Goal: Task Accomplishment & Management: Use online tool/utility

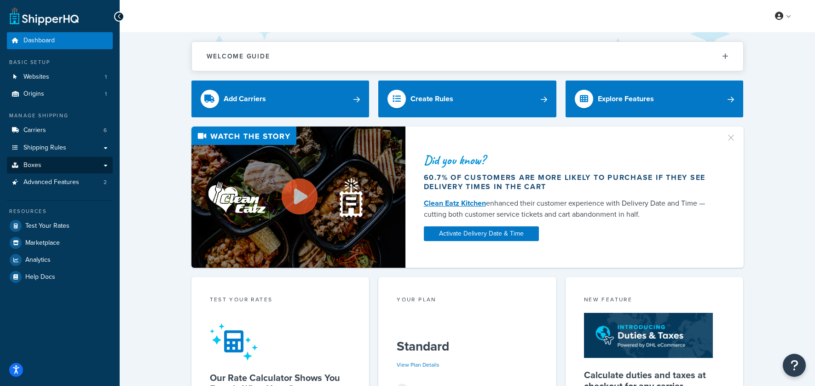
drag, startPoint x: 156, startPoint y: 194, endPoint x: 110, endPoint y: 167, distance: 53.6
click at [153, 194] on div "Did you know? 60.7% of customers are more likely to purchase if they see delive…" at bounding box center [467, 197] width 658 height 141
click at [84, 150] on link "Shipping Rules" at bounding box center [60, 147] width 106 height 17
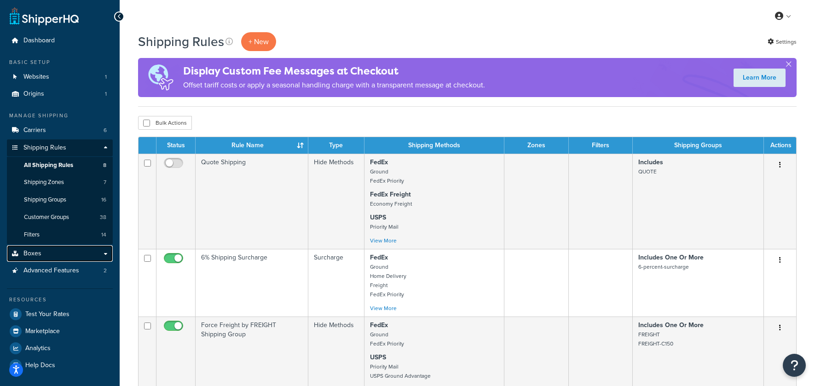
click at [103, 255] on link "Boxes" at bounding box center [60, 253] width 106 height 17
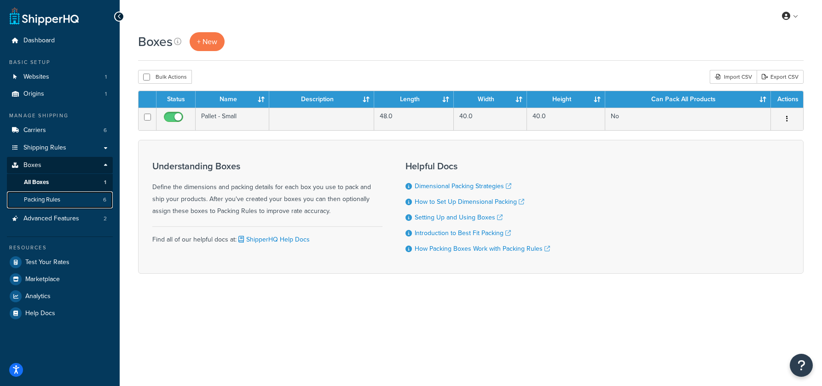
click at [47, 200] on span "Packing Rules" at bounding box center [42, 200] width 36 height 8
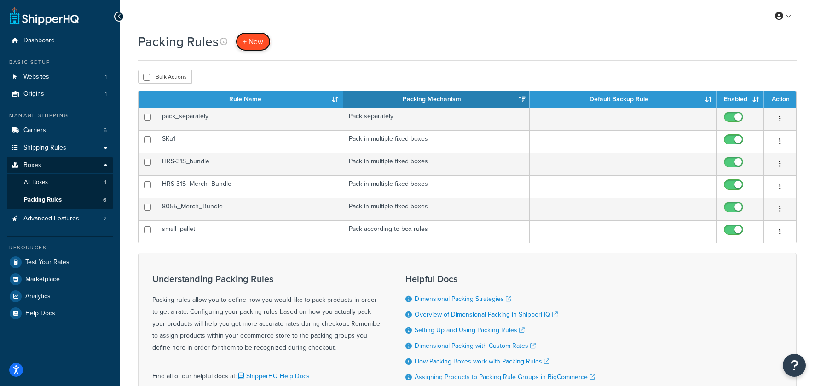
click at [252, 40] on span "+ New" at bounding box center [253, 41] width 20 height 11
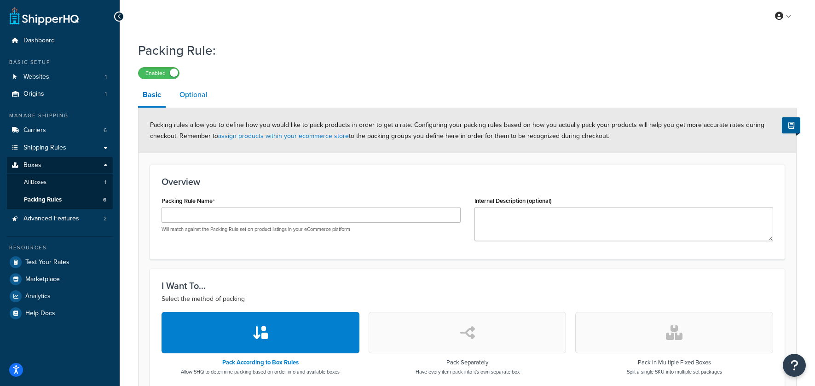
click at [190, 88] on link "Optional" at bounding box center [193, 95] width 37 height 22
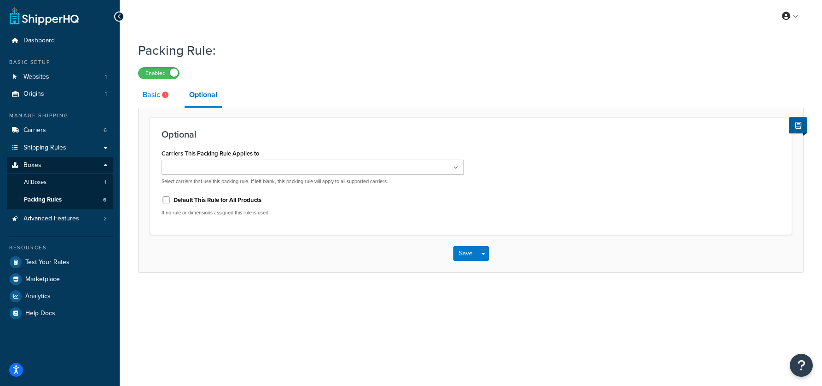
click at [158, 96] on link "Basic" at bounding box center [156, 95] width 37 height 22
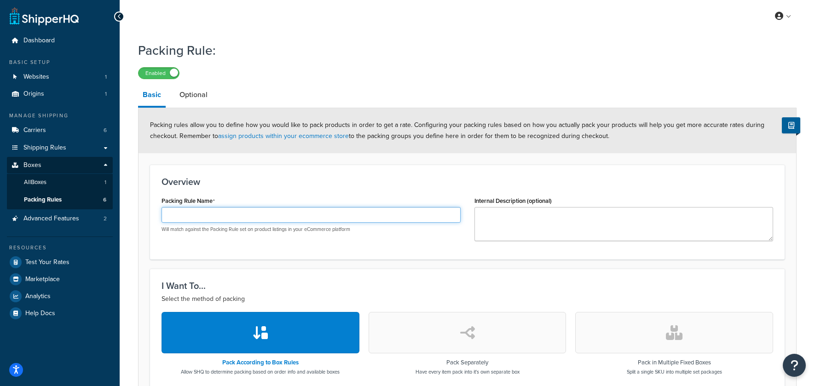
click at [191, 217] on input "Packing Rule Name" at bounding box center [310, 215] width 299 height 16
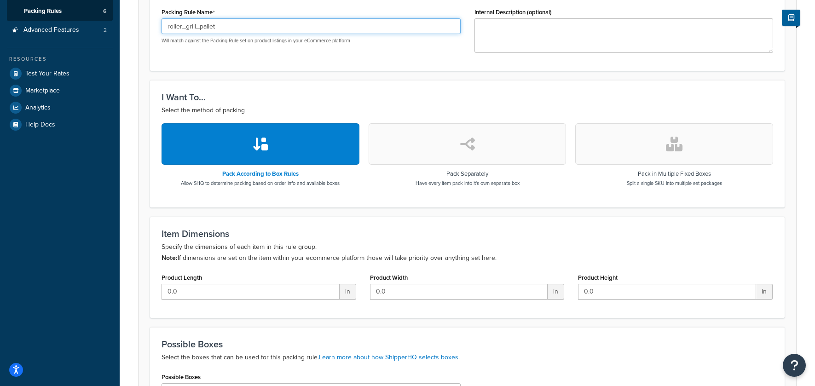
scroll to position [195, 0]
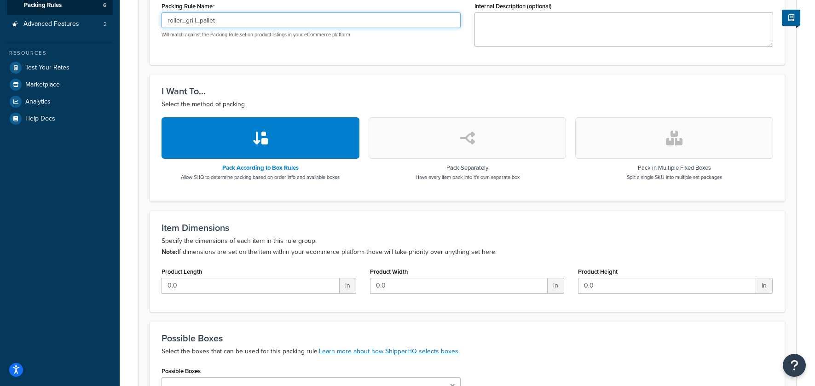
type input "roller_grill_pallet"
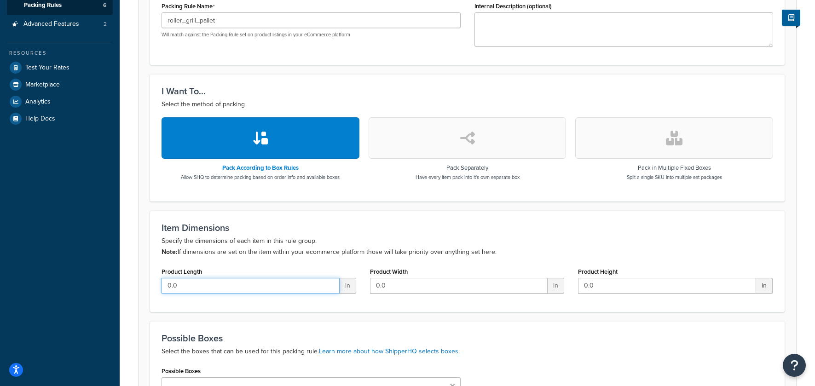
drag, startPoint x: 199, startPoint y: 286, endPoint x: 146, endPoint y: 280, distance: 53.7
click at [146, 280] on form "Packing rules allow you to define how you would like to pack products in order …" at bounding box center [466, 181] width 657 height 535
type input "48"
type input "40"
drag, startPoint x: 609, startPoint y: 284, endPoint x: 541, endPoint y: 281, distance: 68.6
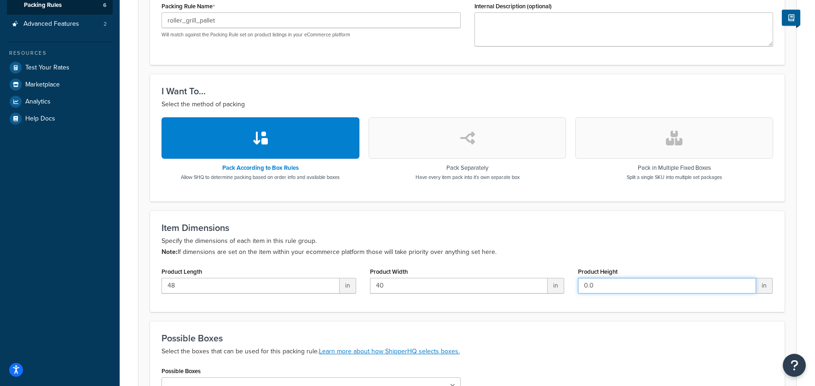
click at [541, 281] on div "Product Length 48 in Product Width 40 in Product Height 0.0 in" at bounding box center [467, 282] width 625 height 35
type input "70"
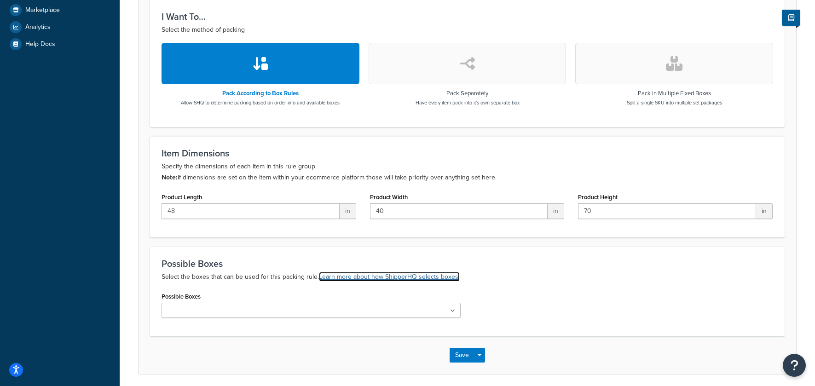
scroll to position [275, 0]
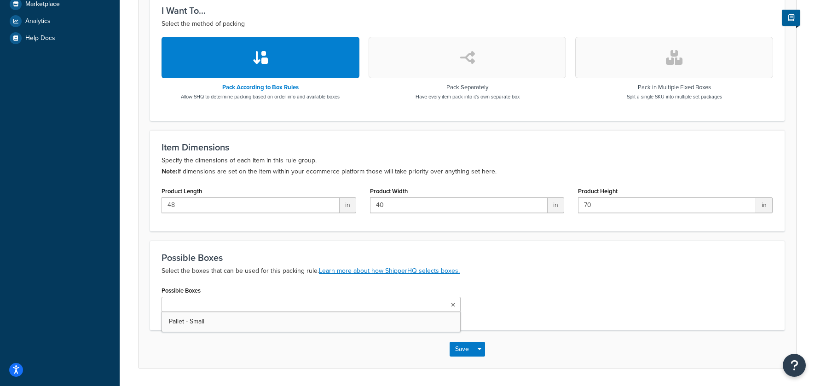
click at [371, 307] on ul at bounding box center [310, 304] width 299 height 15
click at [515, 296] on div "Possible Boxes Pallet - Small" at bounding box center [467, 301] width 625 height 35
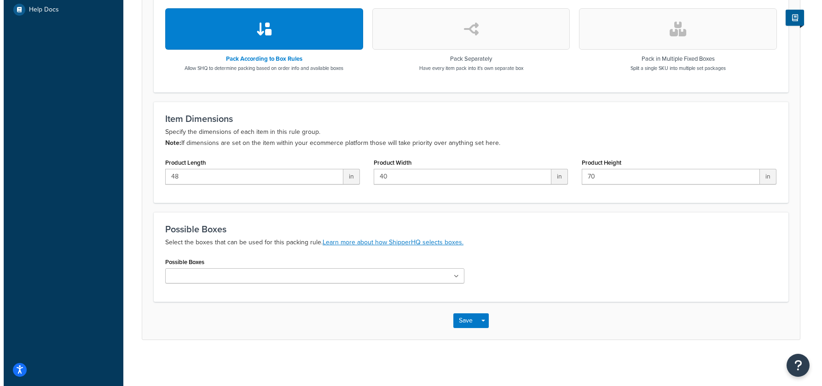
scroll to position [0, 0]
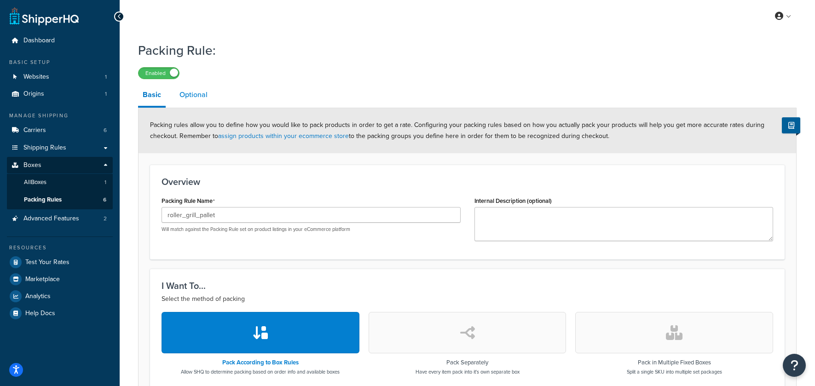
click at [192, 94] on link "Optional" at bounding box center [193, 95] width 37 height 22
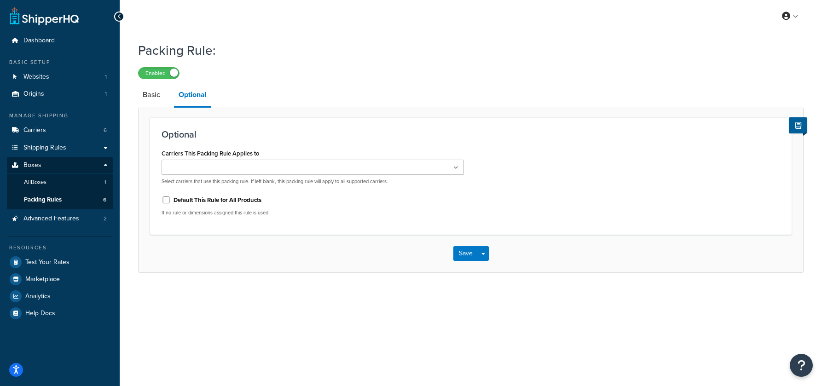
click at [305, 173] on ul at bounding box center [312, 167] width 302 height 15
click at [302, 133] on h3 "Optional" at bounding box center [470, 134] width 618 height 10
click at [156, 98] on link "Basic" at bounding box center [151, 95] width 27 height 22
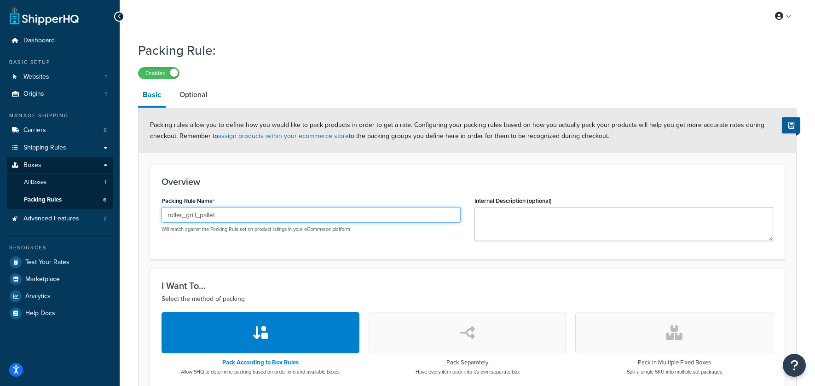
drag, startPoint x: 235, startPoint y: 219, endPoint x: 159, endPoint y: 212, distance: 75.7
click at [160, 212] on div "Packing Rule Name roller_grill_pallet Will match against the Packing Rule set o…" at bounding box center [311, 217] width 313 height 46
click at [45, 184] on span "All Boxes" at bounding box center [35, 183] width 23 height 8
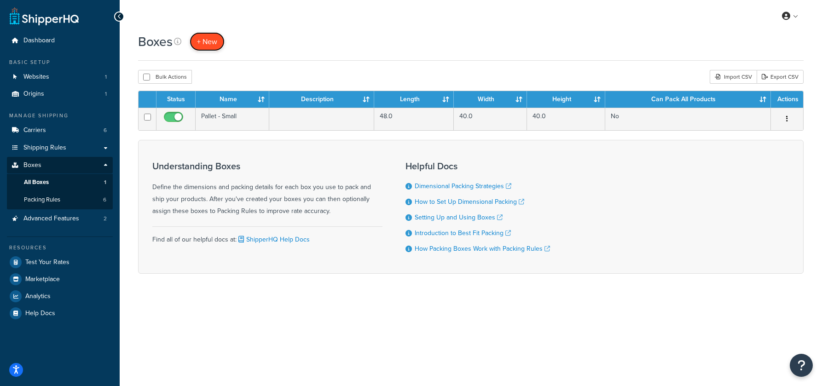
click at [209, 41] on span "+ New" at bounding box center [207, 41] width 20 height 11
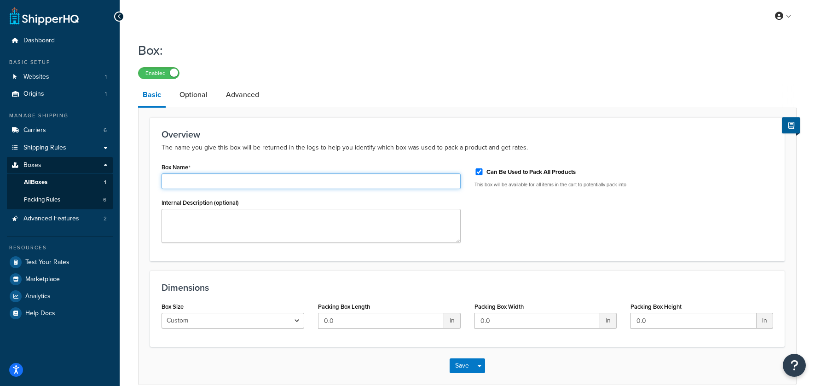
click at [218, 186] on input "Box Name" at bounding box center [310, 181] width 299 height 16
paste input "roller_grill_pallet"
type input "roller_grill_pallet"
click at [479, 171] on input "Can Be Used to Pack All Products" at bounding box center [478, 171] width 9 height 7
checkbox input "false"
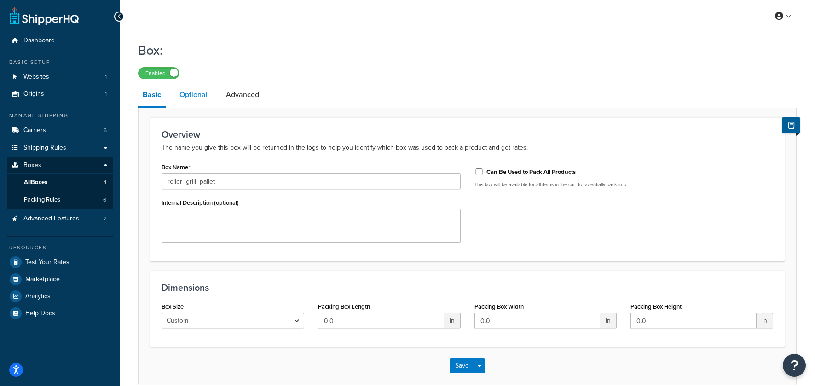
click at [200, 97] on link "Optional" at bounding box center [193, 95] width 37 height 22
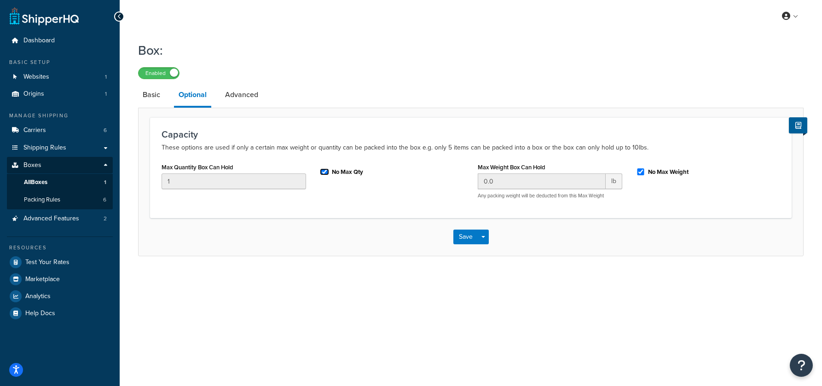
click at [323, 172] on input "No Max Qty" at bounding box center [324, 171] width 9 height 7
checkbox input "false"
click at [187, 183] on input "1" at bounding box center [233, 181] width 144 height 16
type input "10"
click at [641, 173] on input "No Max Weight" at bounding box center [640, 171] width 9 height 7
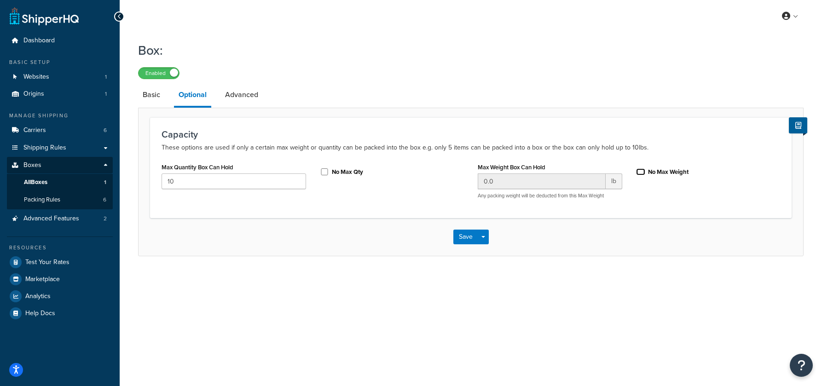
checkbox input "false"
drag, startPoint x: 542, startPoint y: 185, endPoint x: 469, endPoint y: 180, distance: 72.4
click at [469, 180] on div "Max Quantity Box Can Hold 10 No Max Qty Max Weight Box Can Hold 0.0 lb Any pack…" at bounding box center [471, 184] width 632 height 46
type input "550"
click at [241, 95] on link "Advanced" at bounding box center [241, 95] width 42 height 22
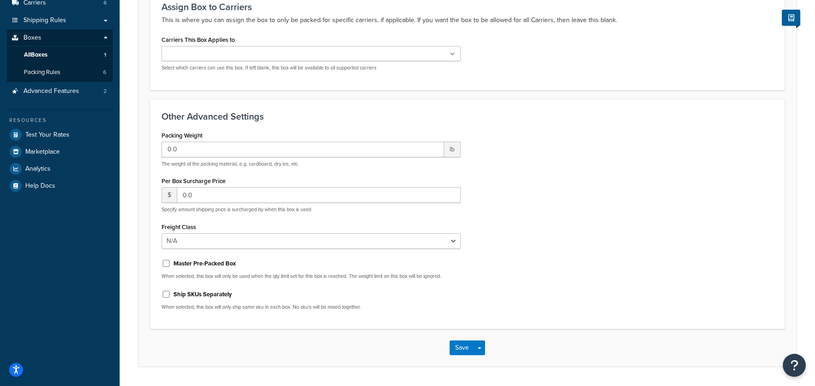
scroll to position [128, 0]
click at [452, 54] on icon at bounding box center [452, 54] width 5 height 6
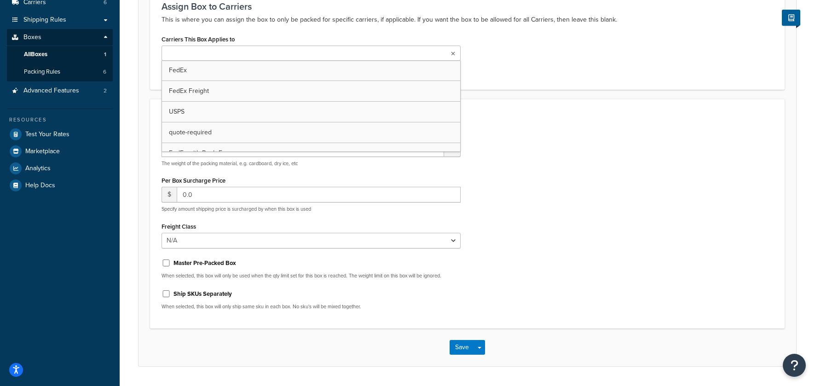
click at [516, 56] on div "Carriers This Box Applies to FedEx FedEx Freight USPS quote-required FedEx with…" at bounding box center [467, 55] width 625 height 45
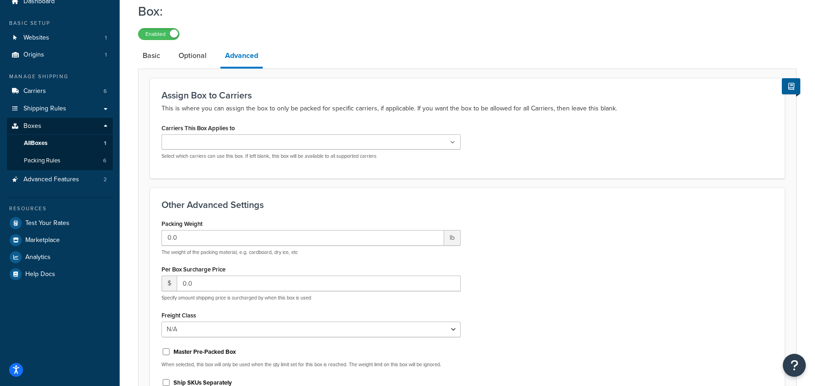
scroll to position [38, 0]
click at [199, 60] on link "Optional" at bounding box center [192, 57] width 37 height 22
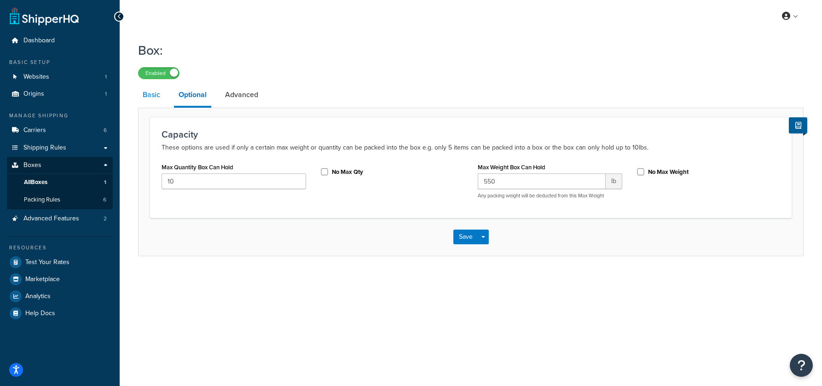
click at [151, 98] on link "Basic" at bounding box center [151, 95] width 27 height 22
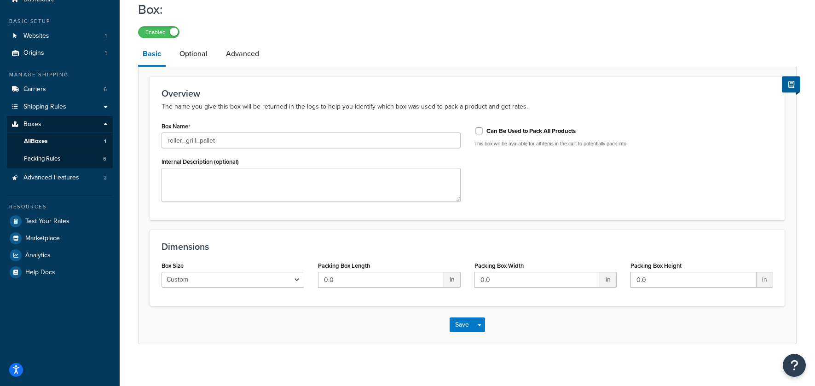
scroll to position [46, 0]
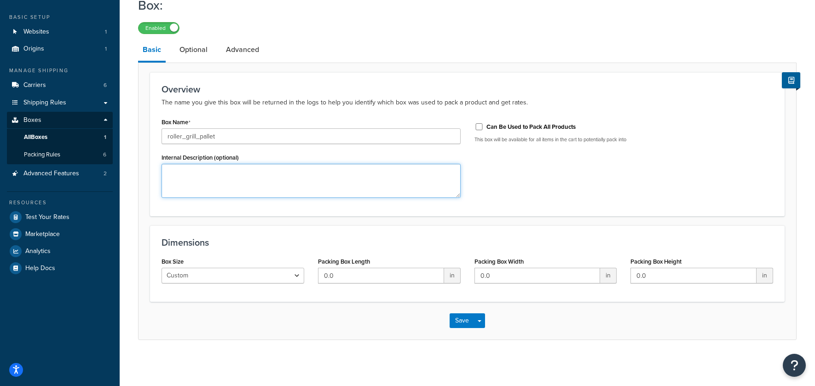
click at [225, 184] on textarea "Internal Description (optional)" at bounding box center [310, 181] width 299 height 34
type textarea "pallet for roller grills"
click at [276, 272] on select "Custom USPS Small Flat Box USPS Medium Flat Box USPS Large Flat Box USPS Flat E…" at bounding box center [232, 276] width 143 height 16
click at [288, 275] on select "Custom USPS Small Flat Box USPS Medium Flat Box USPS Large Flat Box USPS Flat E…" at bounding box center [232, 276] width 143 height 16
drag, startPoint x: 370, startPoint y: 277, endPoint x: 288, endPoint y: 273, distance: 81.6
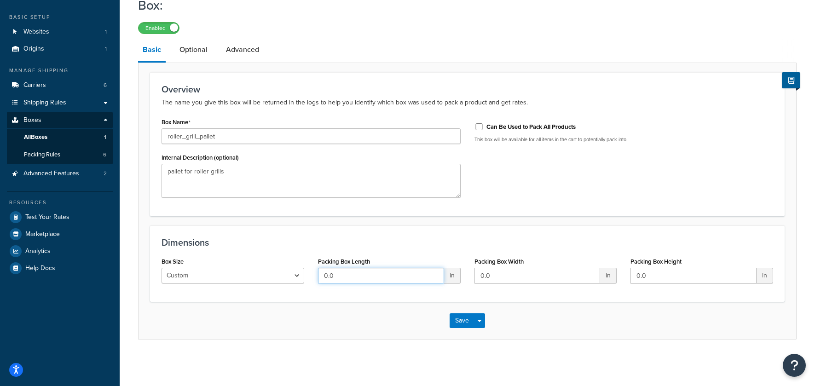
click at [288, 273] on div "Box Size Custom USPS Small Flat Box USPS Medium Flat Box USPS Large Flat Box US…" at bounding box center [467, 272] width 625 height 35
type input "48"
type input "40"
type input "70"
click at [196, 50] on link "Optional" at bounding box center [193, 50] width 37 height 22
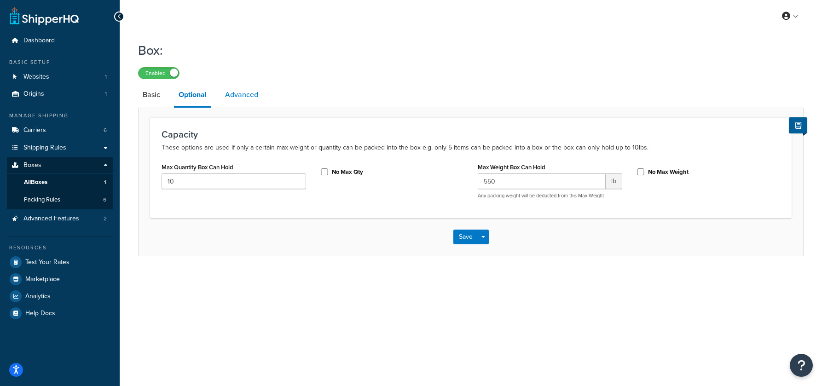
click at [236, 97] on link "Advanced" at bounding box center [241, 95] width 42 height 22
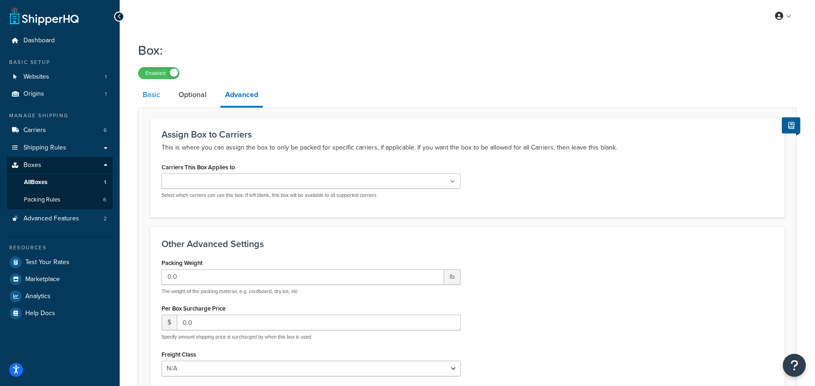
click at [150, 95] on link "Basic" at bounding box center [151, 95] width 27 height 22
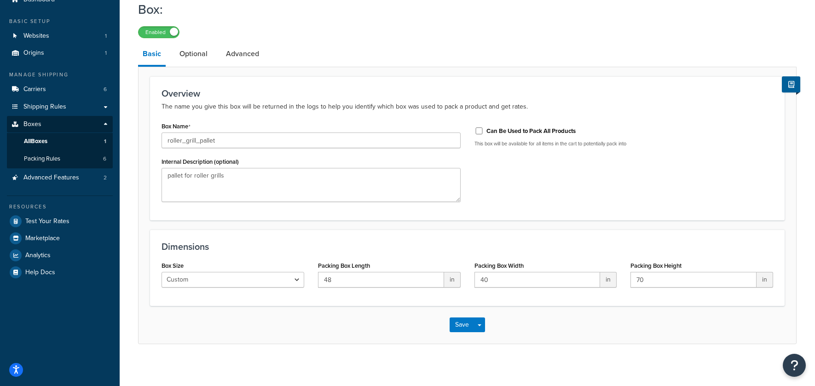
scroll to position [46, 0]
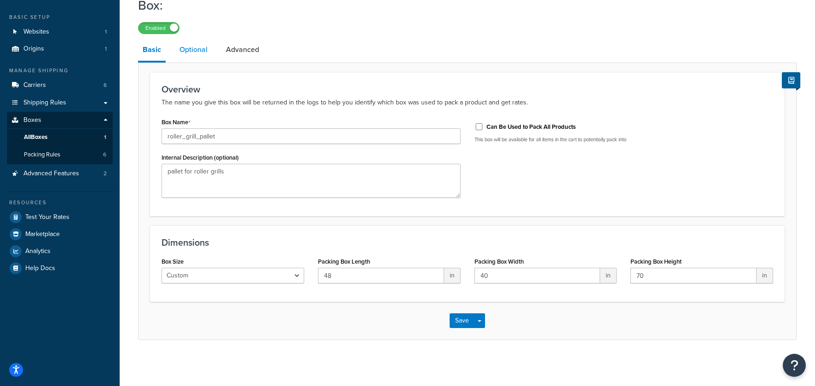
click at [194, 49] on link "Optional" at bounding box center [193, 50] width 37 height 22
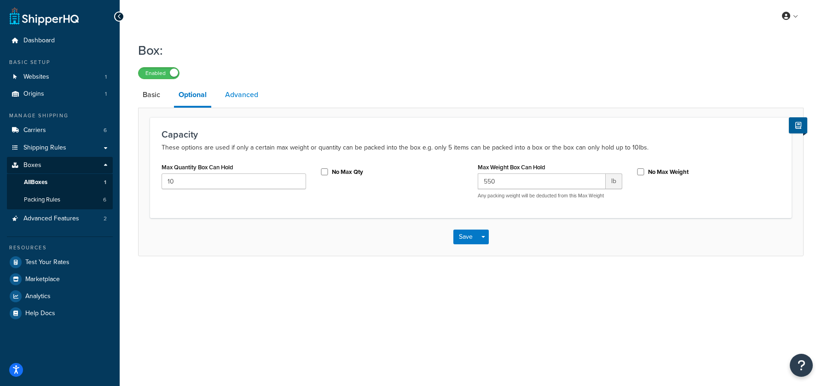
click at [249, 97] on link "Advanced" at bounding box center [241, 95] width 42 height 22
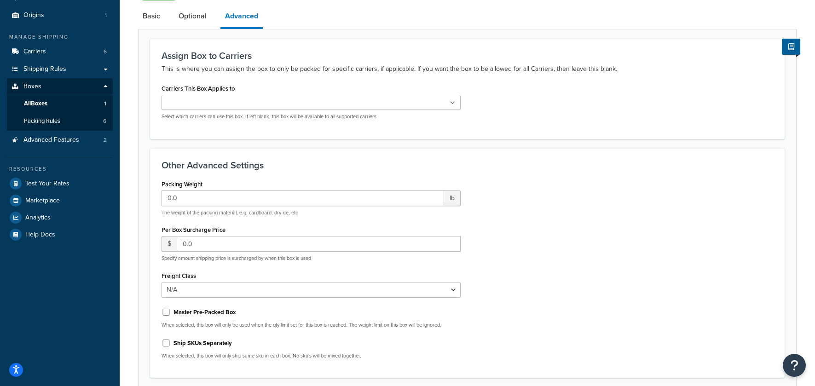
scroll to position [78, 0]
click at [155, 20] on link "Basic" at bounding box center [151, 17] width 27 height 22
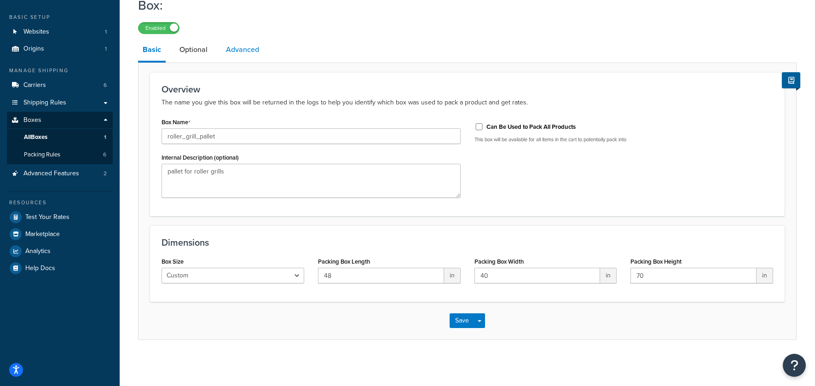
click at [244, 53] on link "Advanced" at bounding box center [242, 50] width 42 height 22
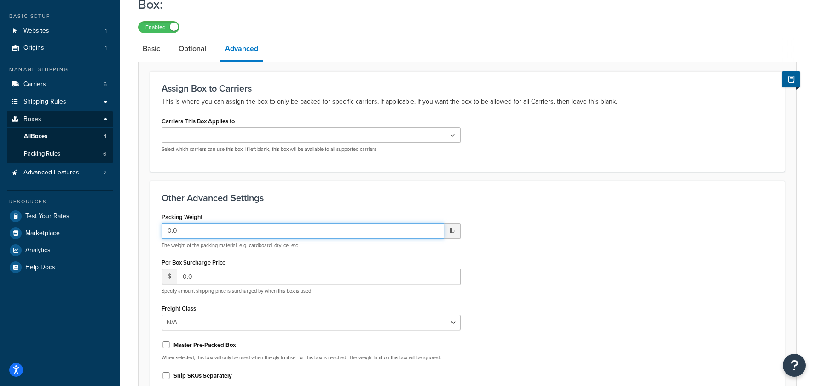
drag, startPoint x: 191, startPoint y: 231, endPoint x: 161, endPoint y: 230, distance: 30.8
click at [161, 230] on div "Packing Weight 0.0 lb The weight of the packing material, e.g. cardboard, dry i…" at bounding box center [311, 304] width 313 height 189
type input "40"
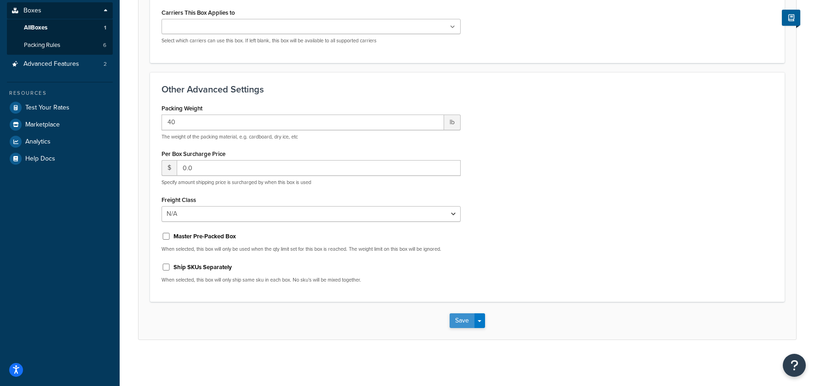
click at [461, 322] on button "Save" at bounding box center [462, 320] width 25 height 15
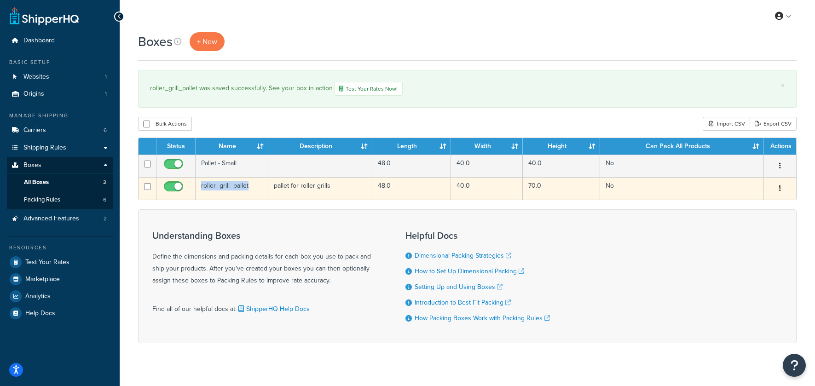
drag, startPoint x: 248, startPoint y: 188, endPoint x: 201, endPoint y: 187, distance: 46.9
click at [201, 187] on td "roller_grill_pallet" at bounding box center [232, 188] width 73 height 23
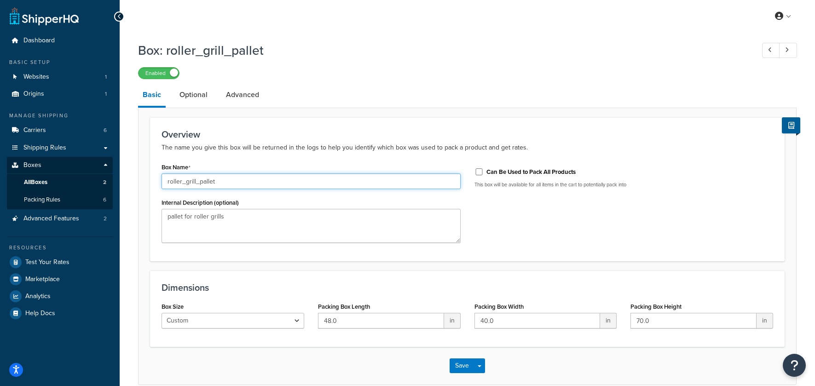
drag, startPoint x: 225, startPoint y: 181, endPoint x: 152, endPoint y: 179, distance: 73.2
click at [156, 179] on div "Box Name roller_grill_pallet Internal Description (optional) pallet for roller …" at bounding box center [311, 205] width 313 height 89
click at [36, 200] on span "Packing Rules" at bounding box center [42, 200] width 36 height 8
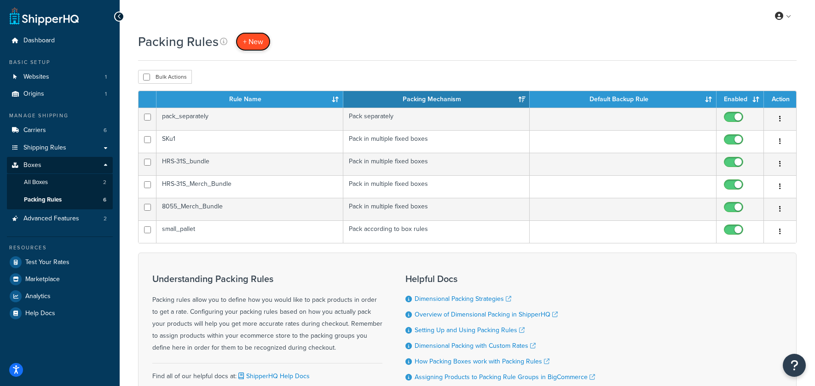
click at [254, 42] on span "+ New" at bounding box center [253, 41] width 20 height 11
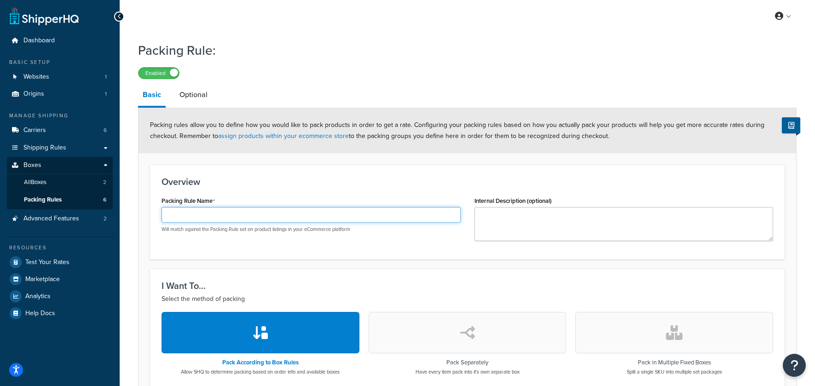
drag, startPoint x: 210, startPoint y: 219, endPoint x: 296, endPoint y: 227, distance: 86.4
click at [211, 219] on input "Packing Rule Name" at bounding box center [310, 215] width 299 height 16
paste input "roller_grill_pallet"
type input "roller_grill_palletization"
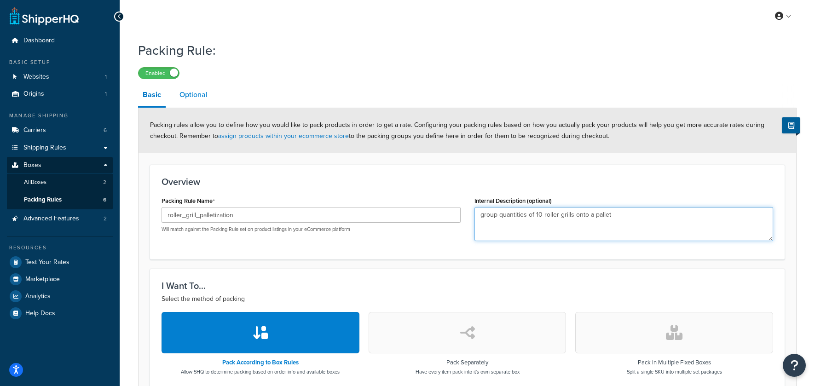
type textarea "group quantities of 10 roller grills onto a pallet"
click at [191, 91] on link "Optional" at bounding box center [193, 95] width 37 height 22
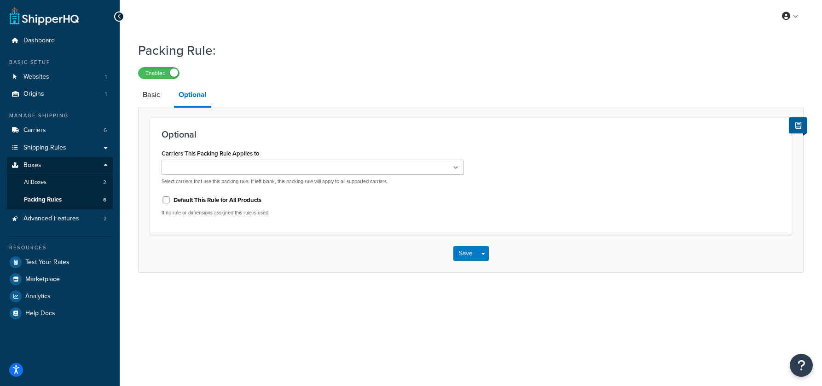
click at [285, 179] on p "Select carriers that use this packing rule. If left blank, this packing rule wi…" at bounding box center [312, 181] width 302 height 7
click at [293, 165] on ul at bounding box center [312, 167] width 302 height 15
click at [599, 188] on div "Carriers This Packing Rule Applies to FedEx FedEx Freight USPS quote-required F…" at bounding box center [471, 185] width 632 height 76
click at [145, 96] on link "Basic" at bounding box center [151, 95] width 27 height 22
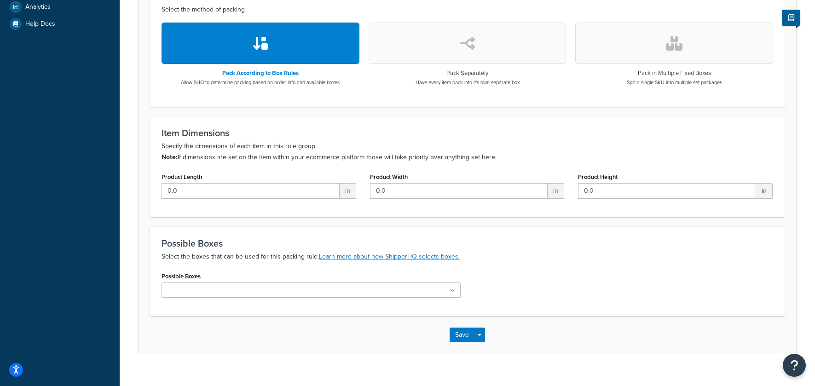
scroll to position [289, 0]
click at [327, 288] on ul at bounding box center [310, 290] width 299 height 15
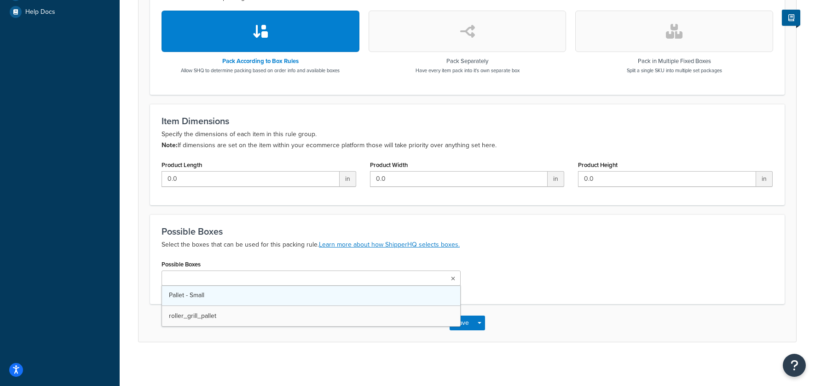
scroll to position [304, 0]
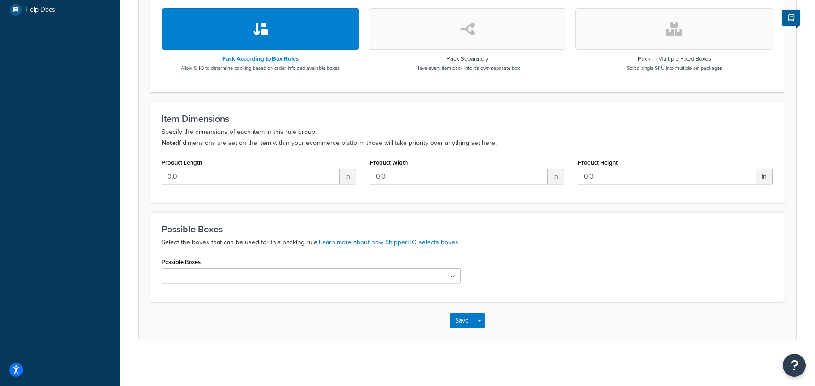
click at [527, 243] on p "Select the boxes that can be used for this packing rule. Learn more about how S…" at bounding box center [466, 242] width 611 height 11
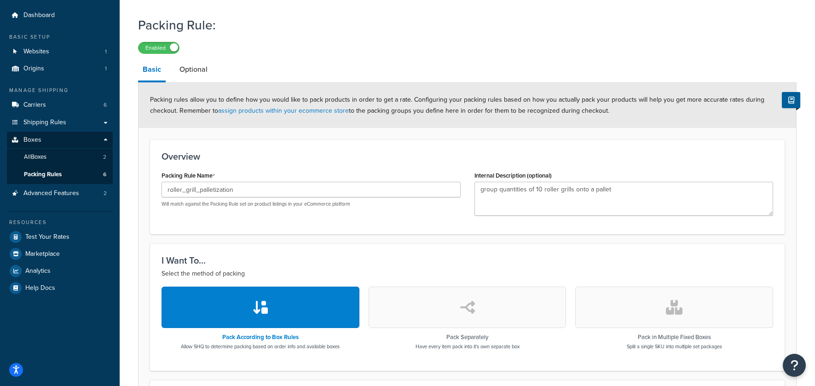
scroll to position [24, 0]
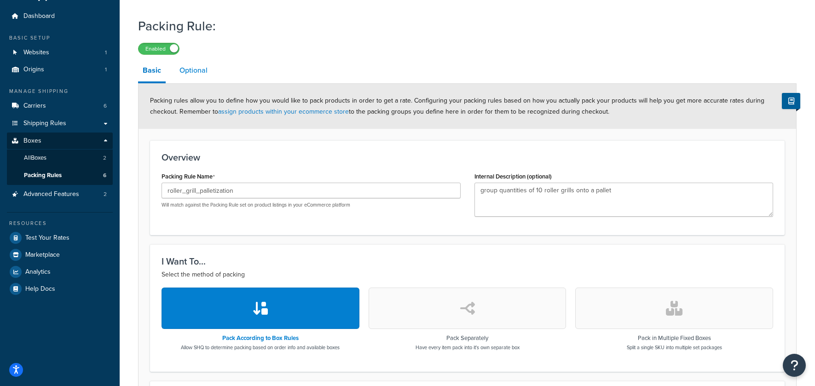
click at [190, 69] on link "Optional" at bounding box center [193, 70] width 37 height 22
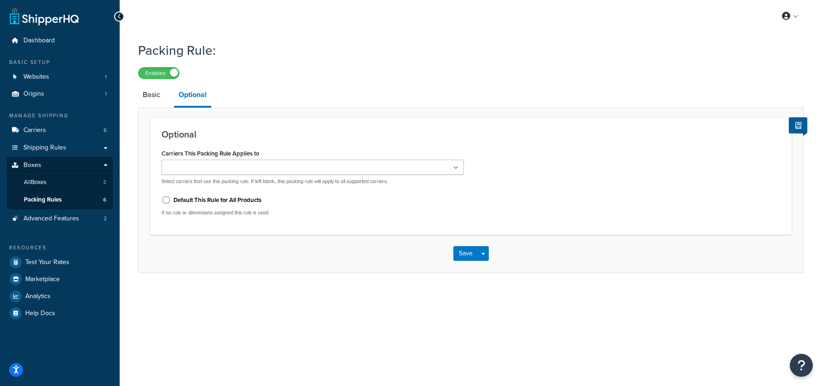
click at [239, 169] on ul at bounding box center [312, 167] width 302 height 15
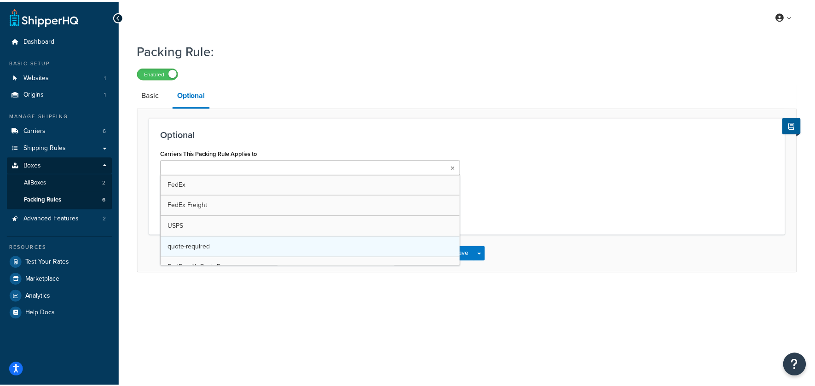
scroll to position [33, 0]
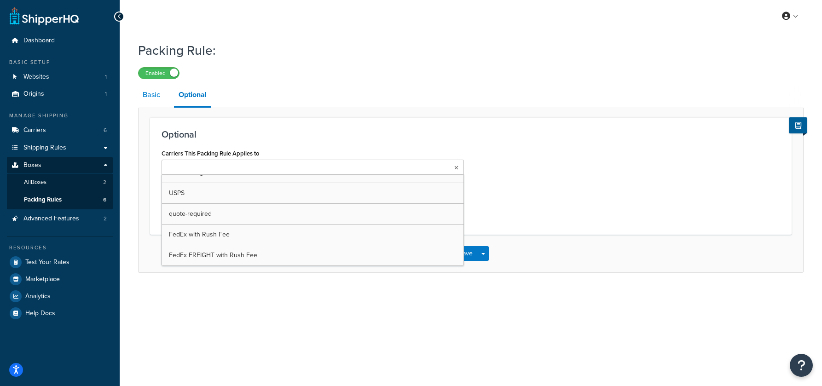
click at [159, 95] on link "Basic" at bounding box center [151, 95] width 27 height 22
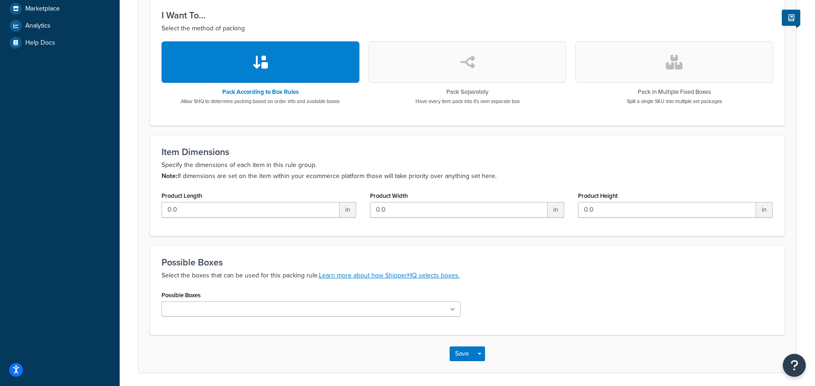
scroll to position [272, 0]
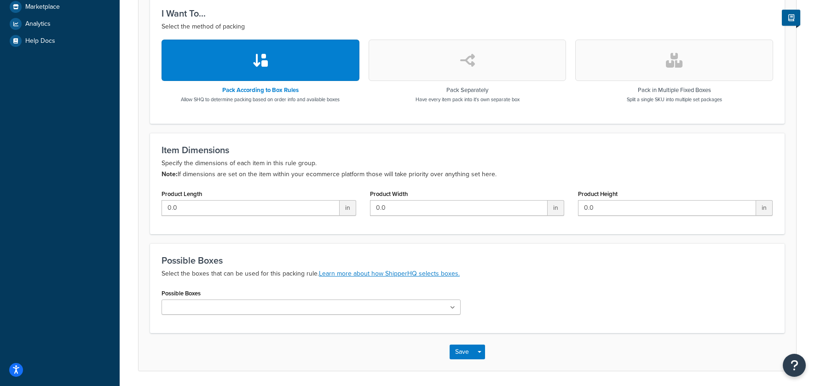
click at [274, 303] on ul at bounding box center [310, 307] width 299 height 15
click at [163, 278] on p "Select the boxes that can be used for this packing rule. Learn more about how S…" at bounding box center [466, 273] width 611 height 11
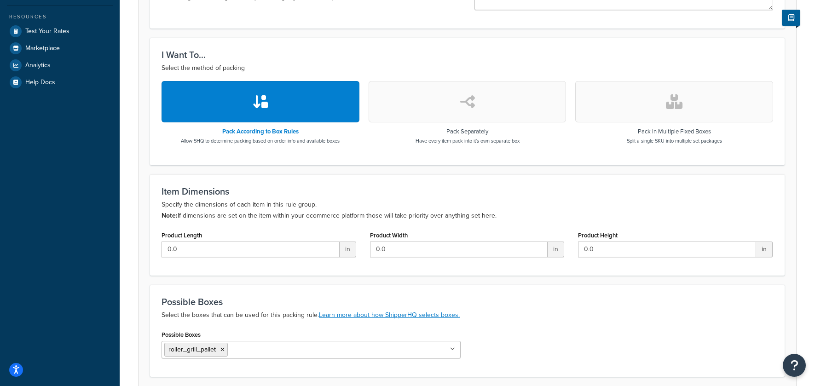
scroll to position [306, 0]
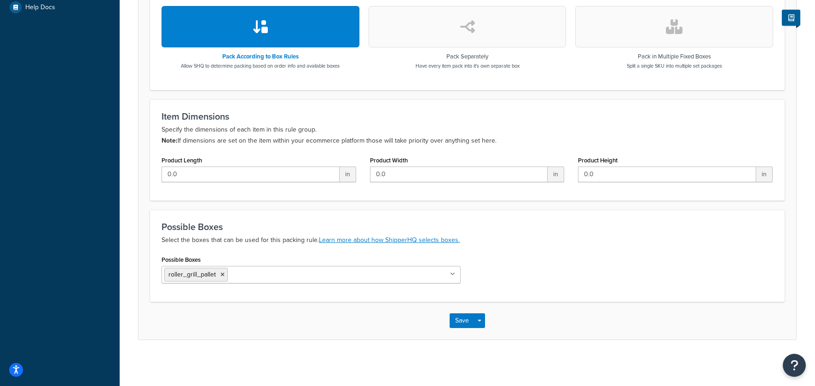
click at [259, 273] on input "Possible Boxes" at bounding box center [270, 274] width 81 height 10
click at [254, 257] on div "Possible Boxes roller_grill_pallet Pallet - Small" at bounding box center [310, 268] width 299 height 30
click at [461, 318] on button "Save" at bounding box center [462, 320] width 25 height 15
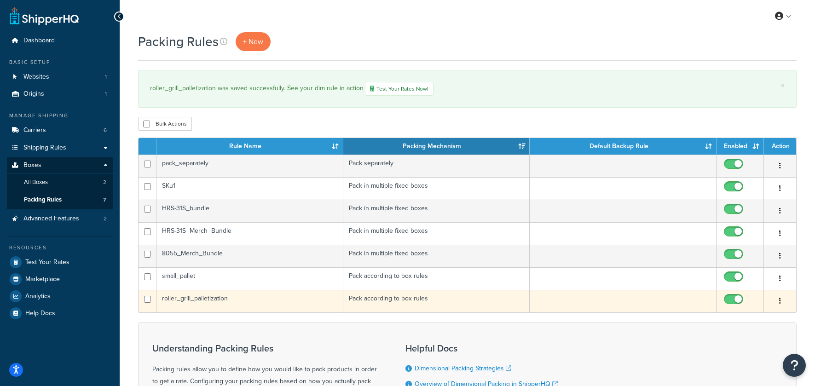
click at [220, 301] on td "roller_grill_palletization" at bounding box center [249, 301] width 187 height 23
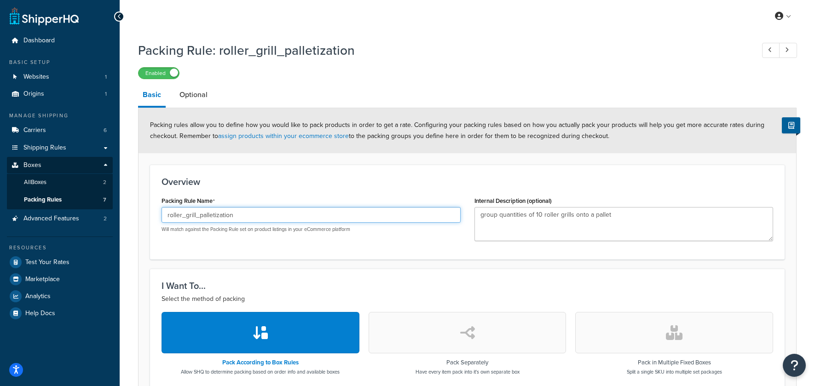
drag, startPoint x: 251, startPoint y: 218, endPoint x: 125, endPoint y: 207, distance: 126.5
click at [125, 207] on div "Packing Rule: roller_grill_palletization Enabled Basic Optional Packing rules a…" at bounding box center [467, 353] width 695 height 632
click at [201, 100] on link "Optional" at bounding box center [193, 95] width 37 height 22
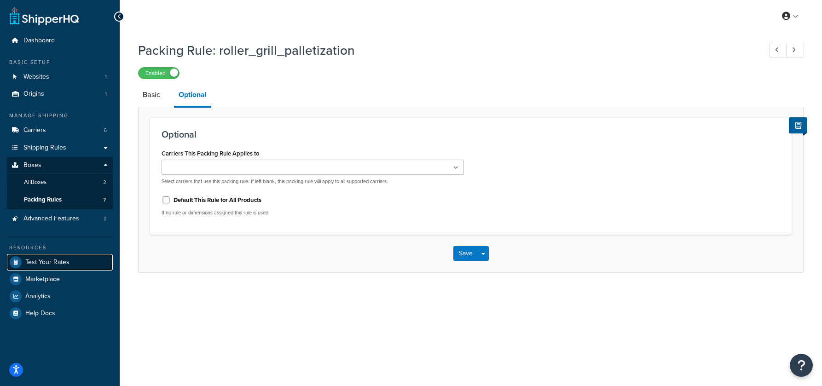
click at [46, 263] on span "Test Your Rates" at bounding box center [47, 263] width 44 height 8
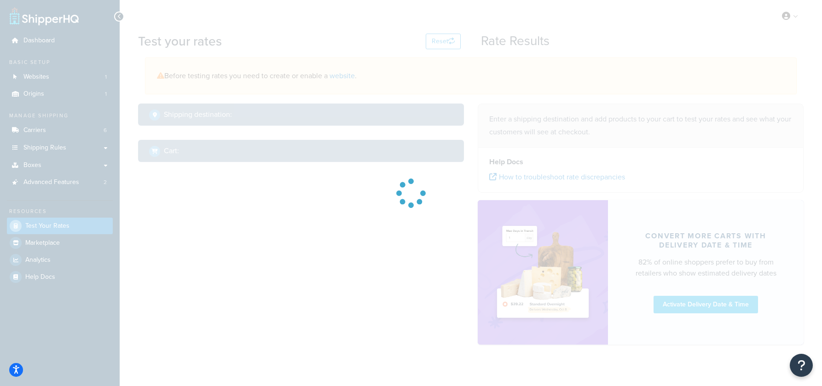
select select "[GEOGRAPHIC_DATA]"
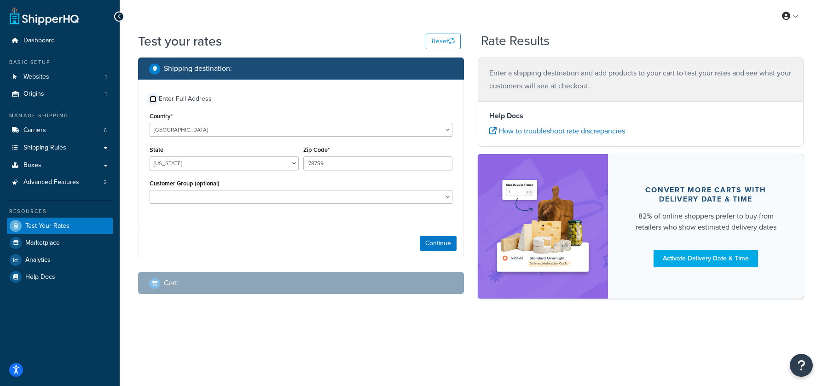
click at [152, 98] on input "Enter Full Address" at bounding box center [153, 99] width 7 height 7
checkbox input "true"
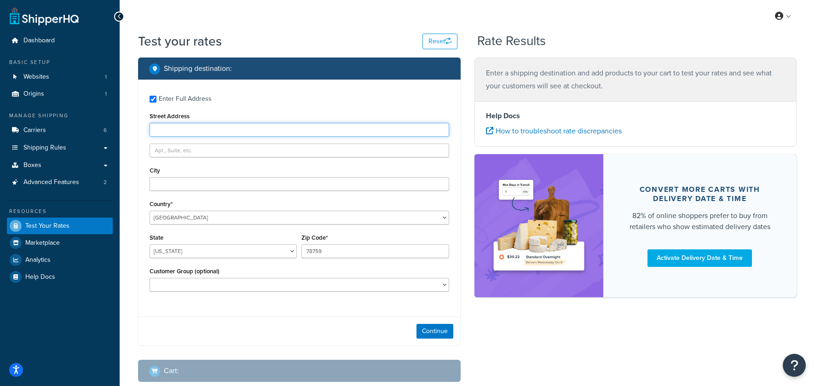
click at [185, 131] on input "Street Address" at bounding box center [300, 130] width 300 height 14
type input "10113 Rustling Birch Rd"
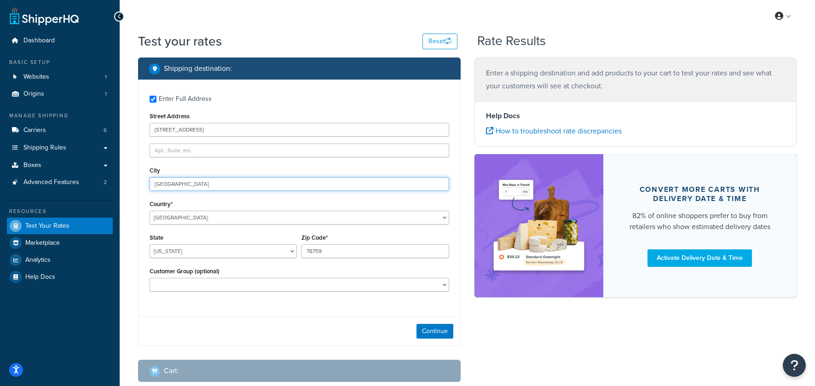
type input "Verona"
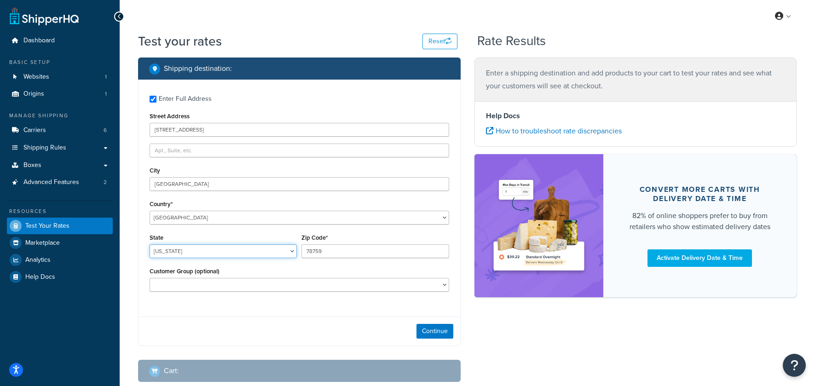
select select "WI"
type input "53593"
click at [433, 332] on button "Continue" at bounding box center [434, 331] width 37 height 15
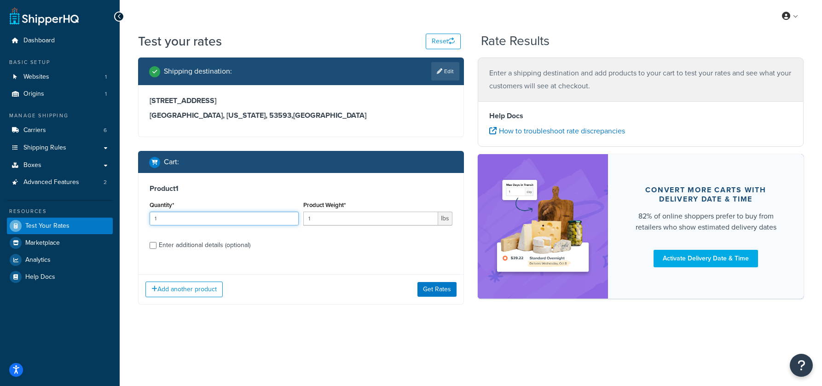
drag, startPoint x: 179, startPoint y: 218, endPoint x: 134, endPoint y: 216, distance: 44.7
click at [134, 216] on div "Shipping destination : Edit 10113 Rustling Birch Rd Verona, Wisconsin, 53593 , …" at bounding box center [301, 188] width 340 height 261
type input "10"
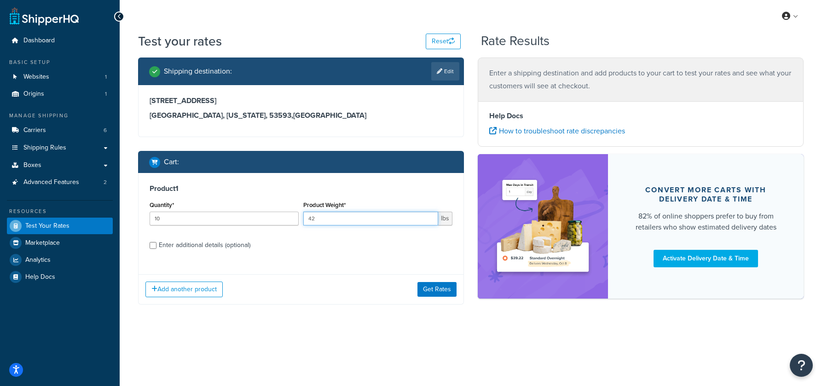
type input "42"
click at [152, 245] on input "Enter additional details (optional)" at bounding box center [153, 245] width 7 height 7
checkbox input "true"
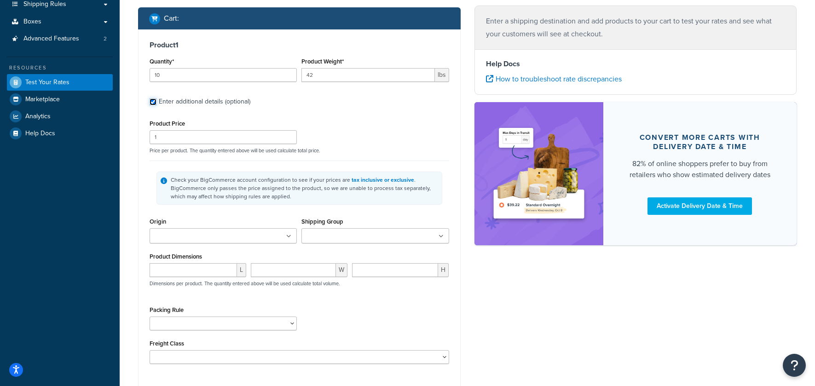
scroll to position [162, 0]
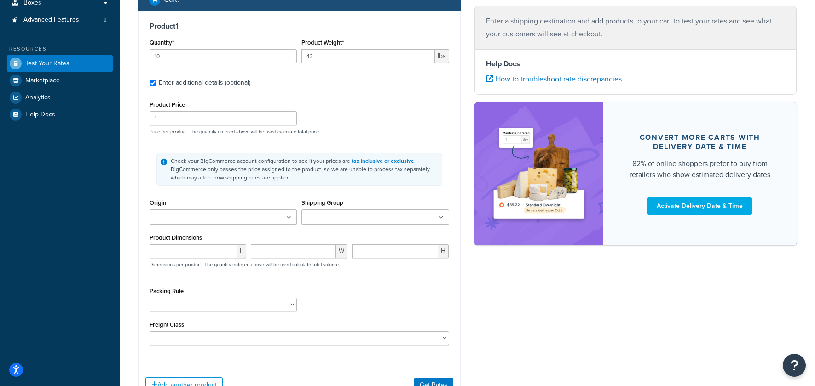
click at [359, 217] on input "Shipping Group" at bounding box center [344, 218] width 81 height 10
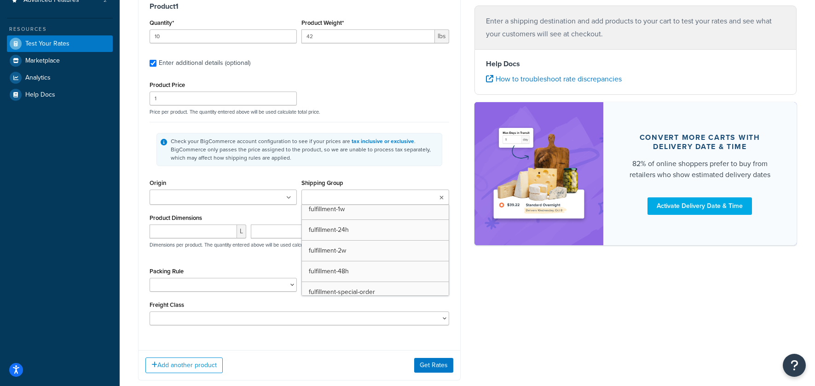
scroll to position [97, 0]
drag, startPoint x: 535, startPoint y: 314, endPoint x: 340, endPoint y: 296, distance: 196.4
click at [533, 313] on div "Shipping destination : Edit 10113 Rustling Birch Rd Verona, Wisconsin, 53593 , …" at bounding box center [467, 134] width 672 height 519
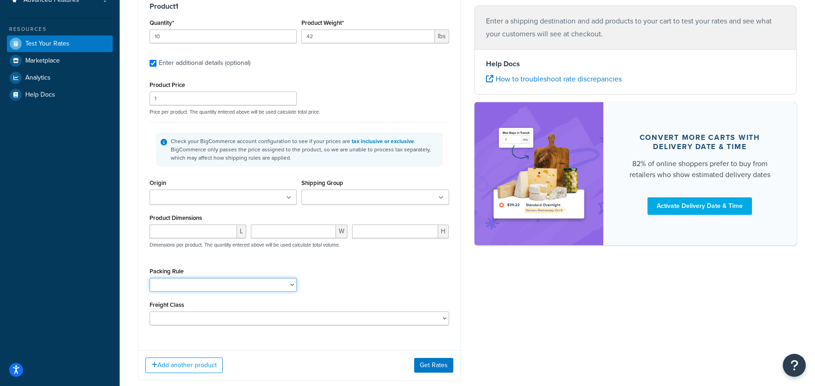
click at [249, 286] on select "8055_Merch_Bundle HRS-31S_bundle HRS-31S_Merch_Bundle pack_separately roller_gr…" at bounding box center [223, 285] width 147 height 14
select select "88123"
click at [150, 279] on select "8055_Merch_Bundle HRS-31S_bundle HRS-31S_Merch_Bundle pack_separately roller_gr…" at bounding box center [223, 285] width 147 height 14
click at [438, 368] on button "Get Rates" at bounding box center [433, 365] width 39 height 15
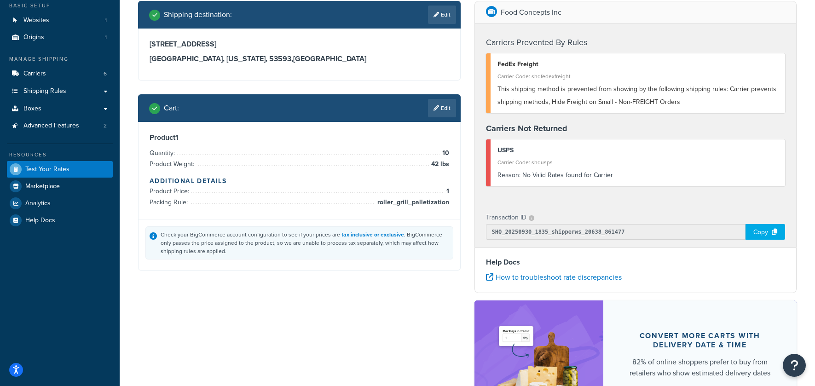
scroll to position [0, 0]
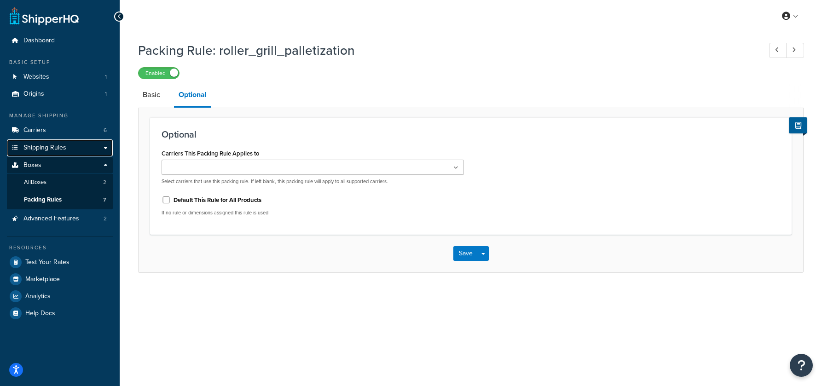
click at [46, 146] on span "Shipping Rules" at bounding box center [44, 148] width 43 height 8
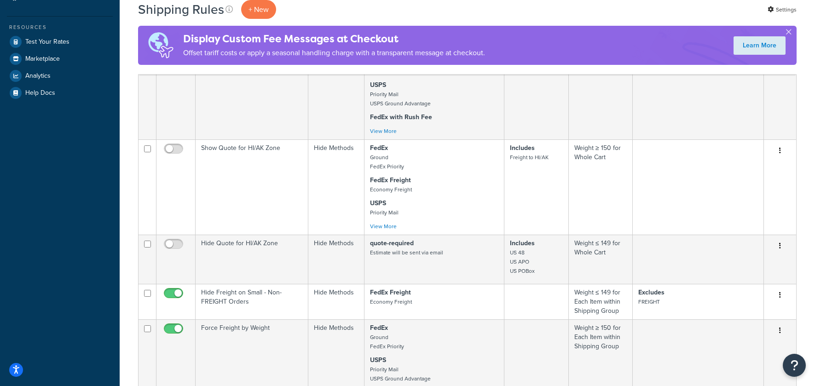
scroll to position [273, 0]
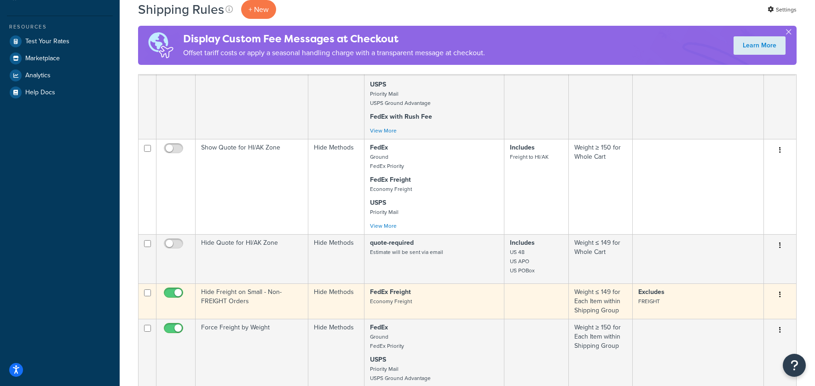
click at [272, 306] on td "Hide Freight on Small - Non-FREIGHT Orders" at bounding box center [252, 300] width 113 height 35
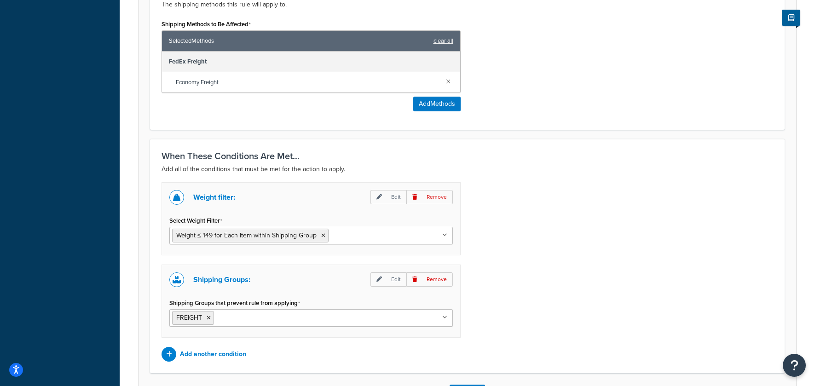
scroll to position [398, 0]
click at [265, 317] on input "Shipping Groups that prevent rule from applying" at bounding box center [256, 317] width 81 height 10
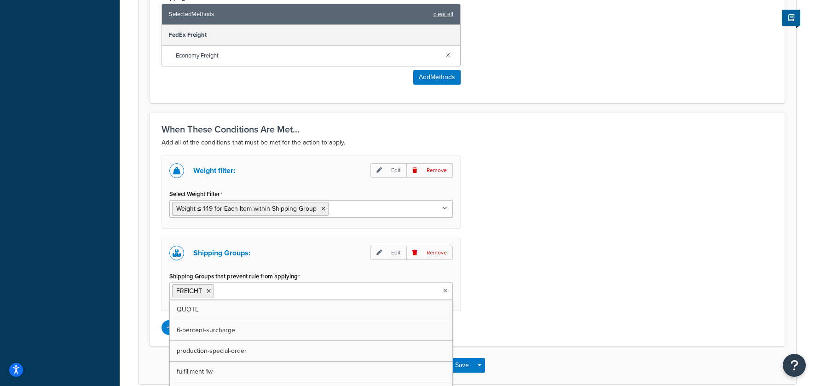
scroll to position [422, 0]
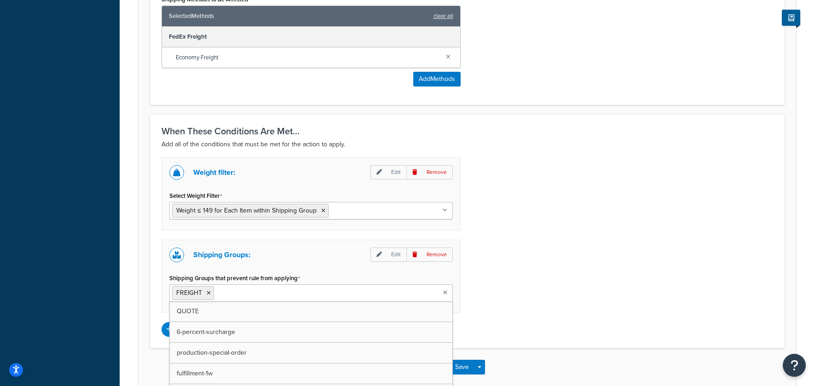
click at [511, 243] on div "Weight filter: Edit Remove Select Weight Filter Weight ≤ 149 for Each Item with…" at bounding box center [467, 246] width 625 height 179
click at [186, 330] on p "Add another condition" at bounding box center [213, 329] width 66 height 13
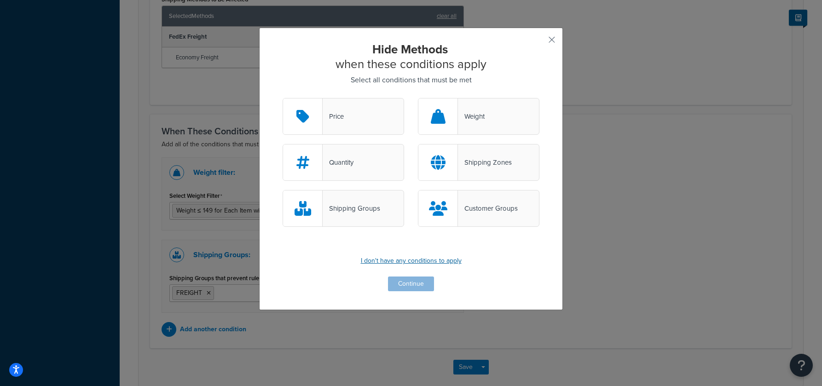
click at [388, 263] on p "I don't have any conditions to apply" at bounding box center [411, 260] width 257 height 13
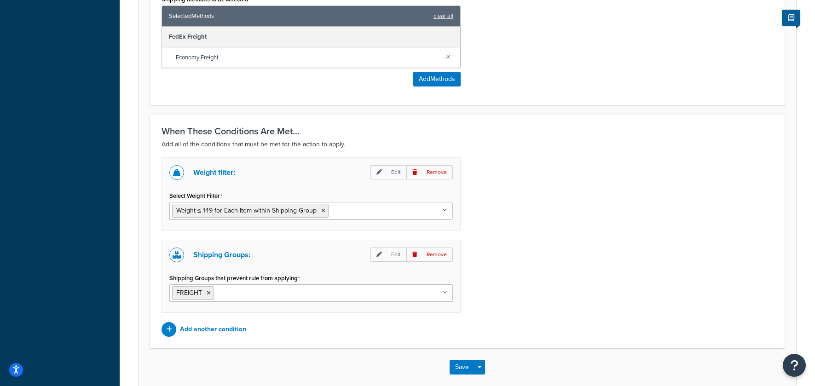
click at [568, 215] on div "Weight filter: Edit Remove Select Weight Filter Weight ≤ 149 for Each Item with…" at bounding box center [467, 246] width 625 height 179
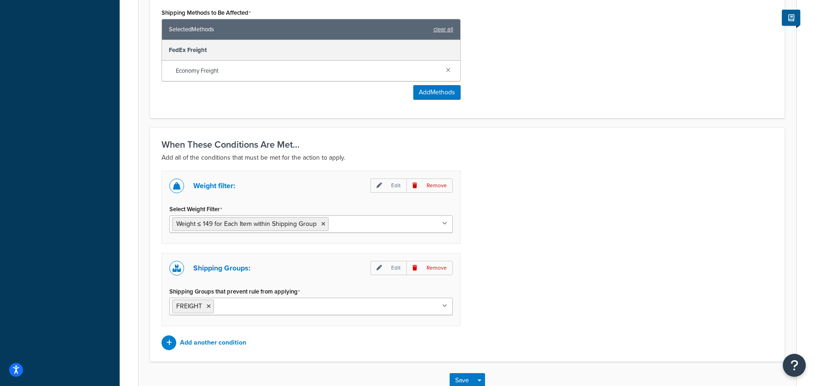
scroll to position [407, 0]
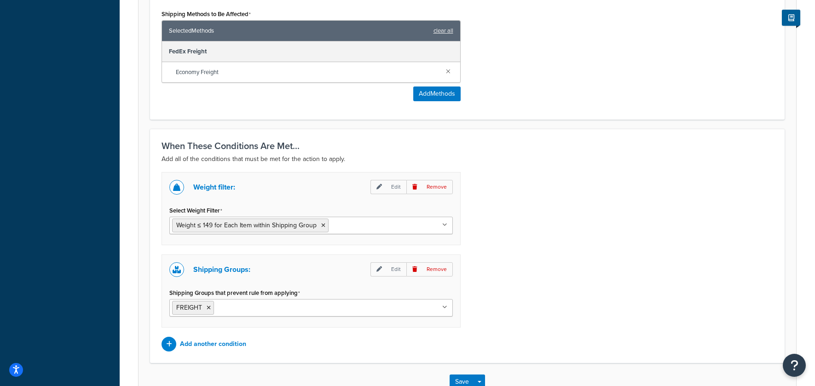
click at [365, 226] on input "Select Weight Filter" at bounding box center [371, 225] width 81 height 10
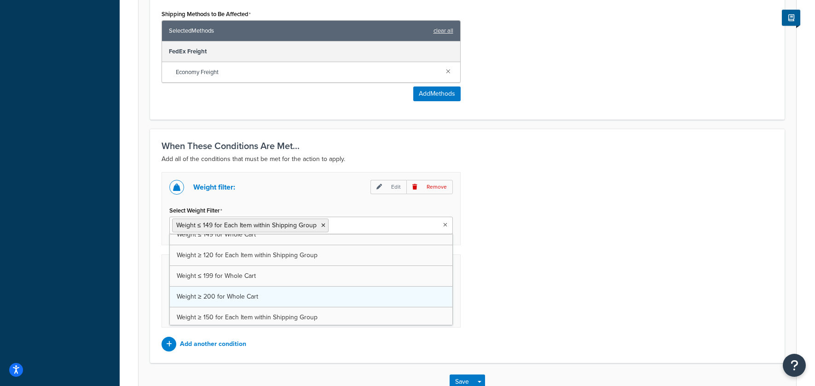
scroll to position [136, 0]
drag, startPoint x: 515, startPoint y: 277, endPoint x: 490, endPoint y: 281, distance: 25.3
click at [513, 277] on div "Weight filter: Edit Remove Select Weight Filter Weight ≤ 149 for Each Item with…" at bounding box center [467, 261] width 625 height 179
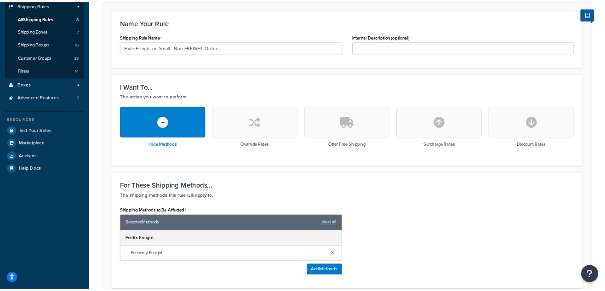
scroll to position [0, 0]
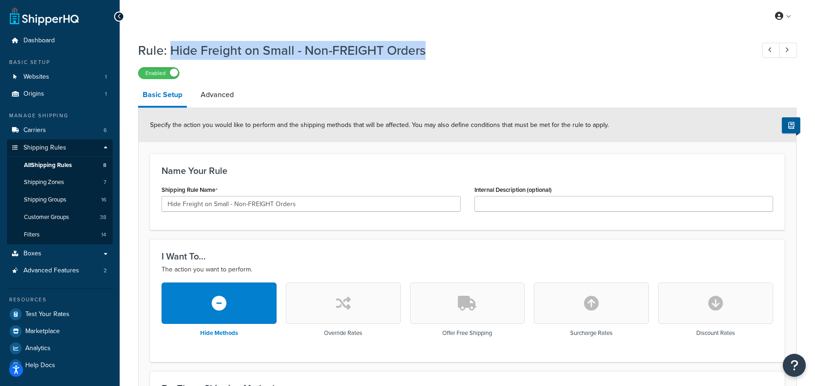
drag, startPoint x: 171, startPoint y: 49, endPoint x: 188, endPoint y: 151, distance: 103.9
click at [449, 52] on h1 "Rule: Hide Freight on Small - Non-FREIGHT Orders" at bounding box center [441, 50] width 607 height 18
copy h1 "Hide Freight on Small - Non-FREIGHT Orders"
